Goal: Task Accomplishment & Management: Manage account settings

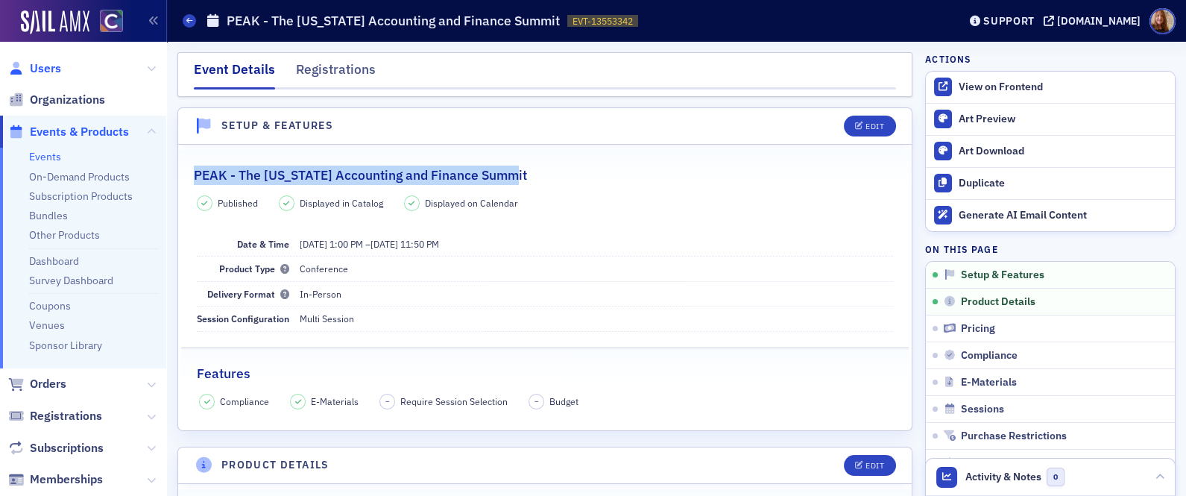
drag, startPoint x: 0, startPoint y: 0, endPoint x: 53, endPoint y: 64, distance: 83.1
click at [51, 64] on span "Users" at bounding box center [45, 68] width 31 height 16
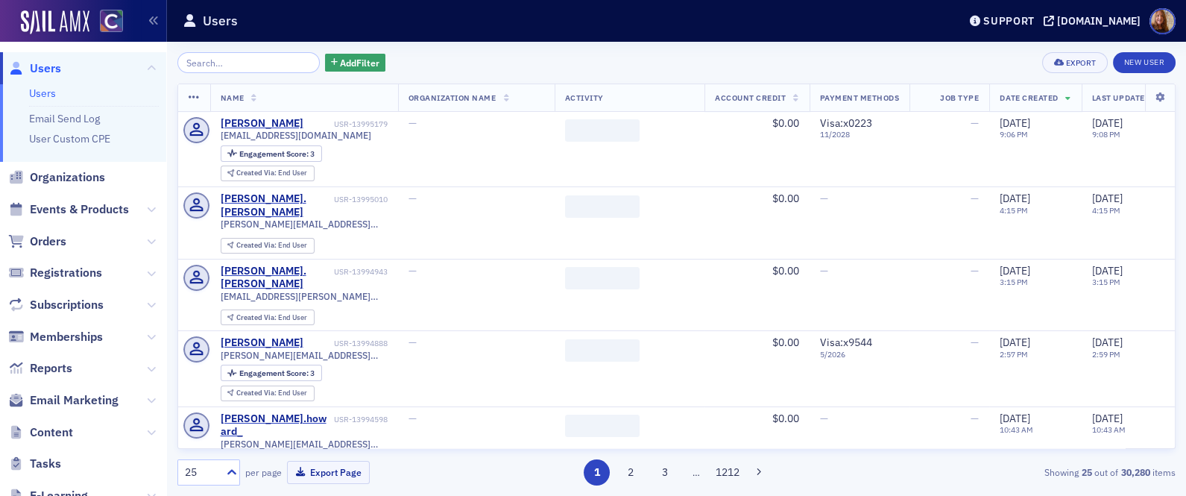
click at [195, 62] on input "search" at bounding box center [248, 62] width 142 height 21
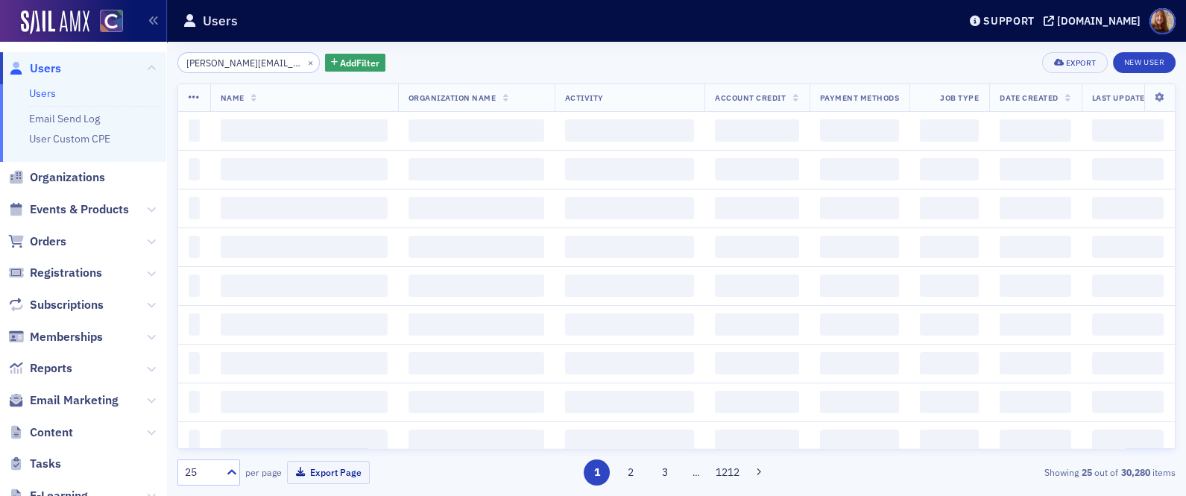
scroll to position [0, 32]
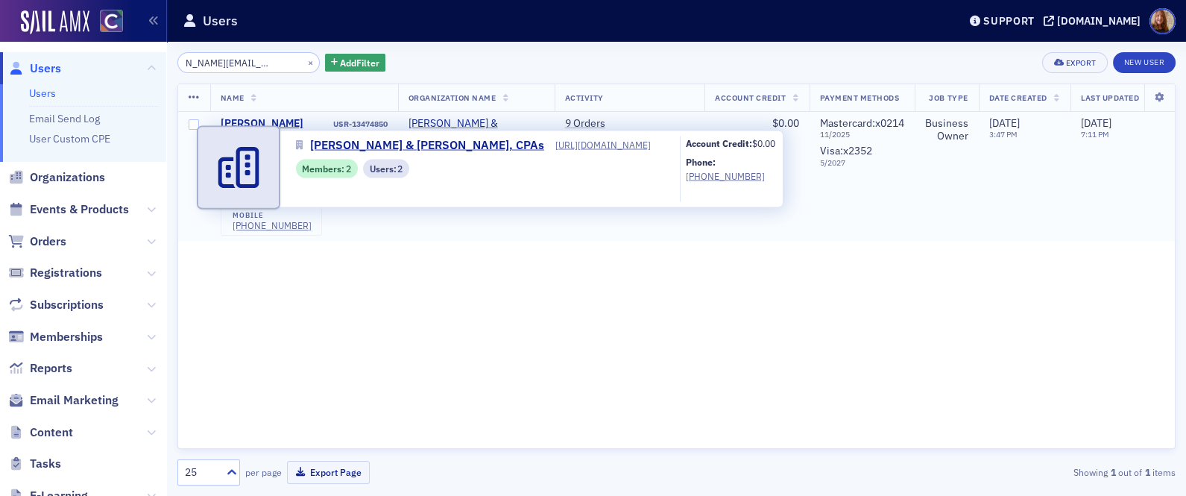
type input "[PERSON_NAME][EMAIL_ADDRESS][DOMAIN_NAME]"
click at [500, 125] on span "[PERSON_NAME] & [PERSON_NAME], CPAs" at bounding box center [476, 130] width 136 height 26
select select "US"
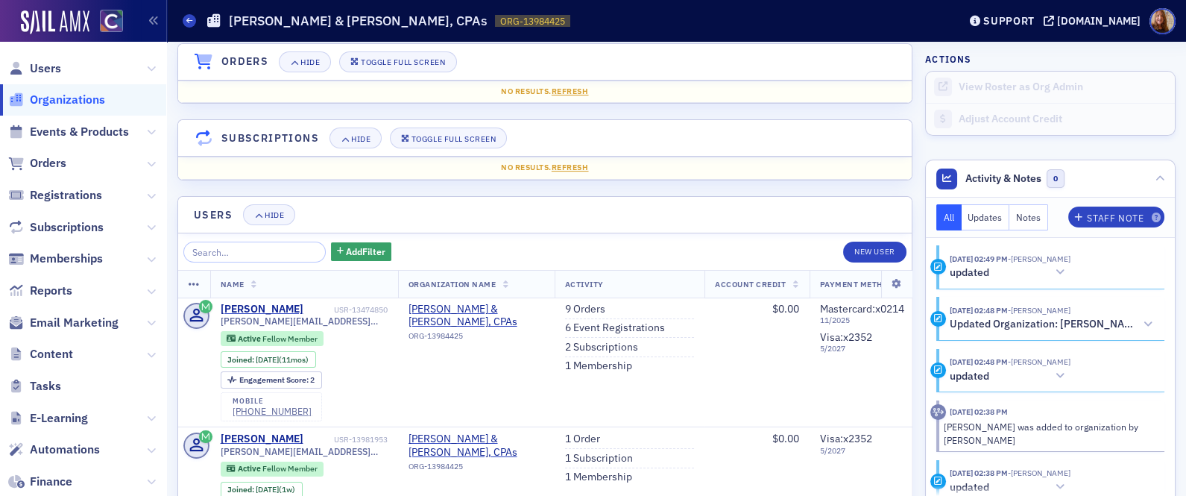
scroll to position [949, 0]
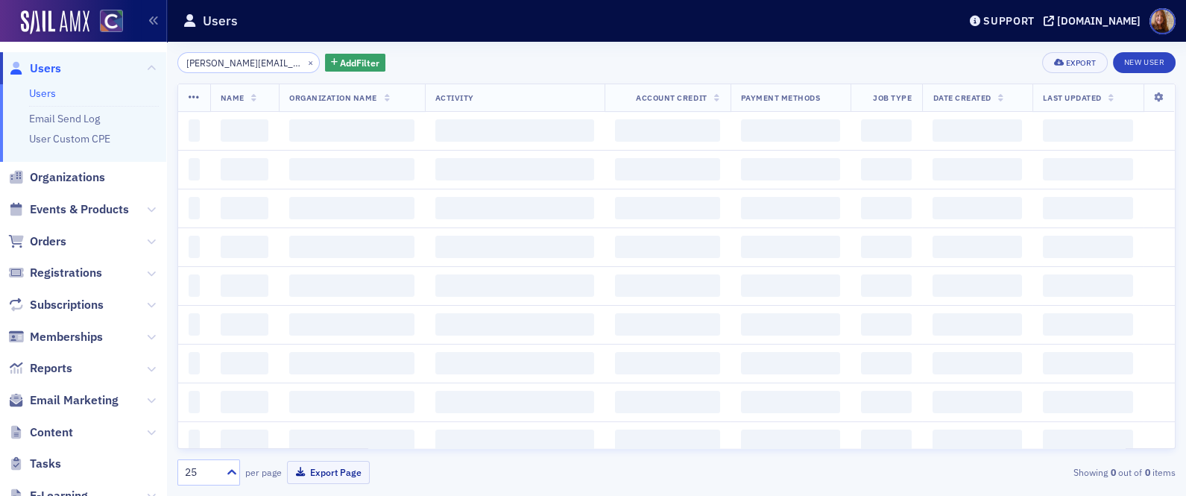
scroll to position [0, 32]
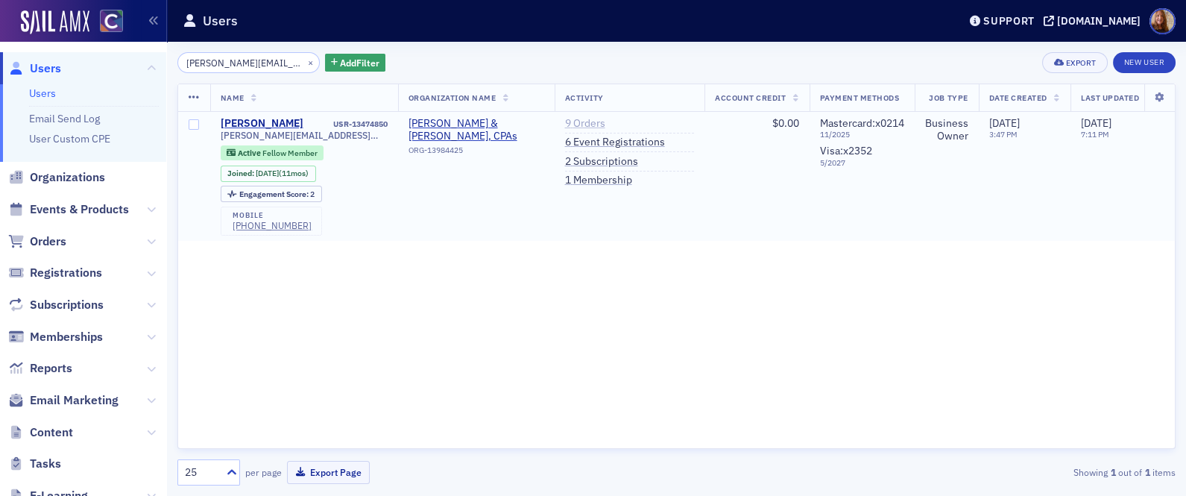
click at [580, 119] on link "9 Orders" at bounding box center [585, 123] width 40 height 13
